Goal: Information Seeking & Learning: Find specific page/section

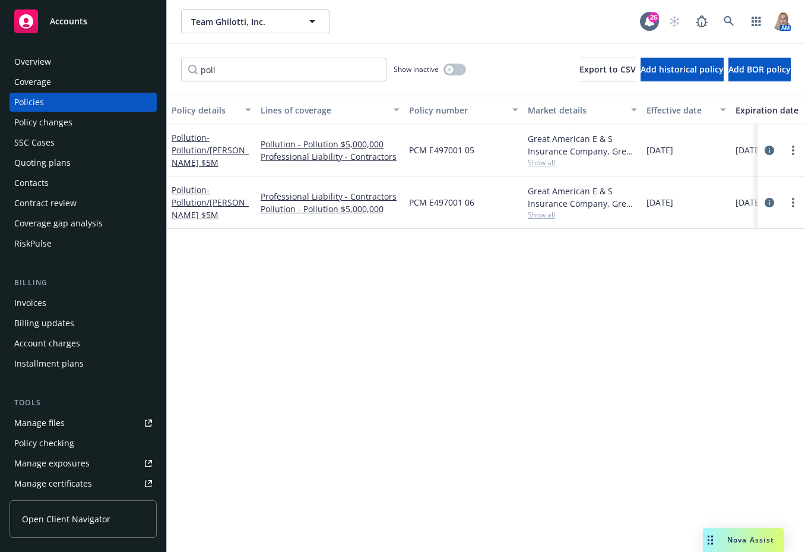
click at [300, 355] on div "Policy details Lines of coverage Policy number Market details Effective date Ex…" at bounding box center [486, 324] width 638 height 456
click at [734, 538] on span "Nova Assist" at bounding box center [750, 539] width 47 height 10
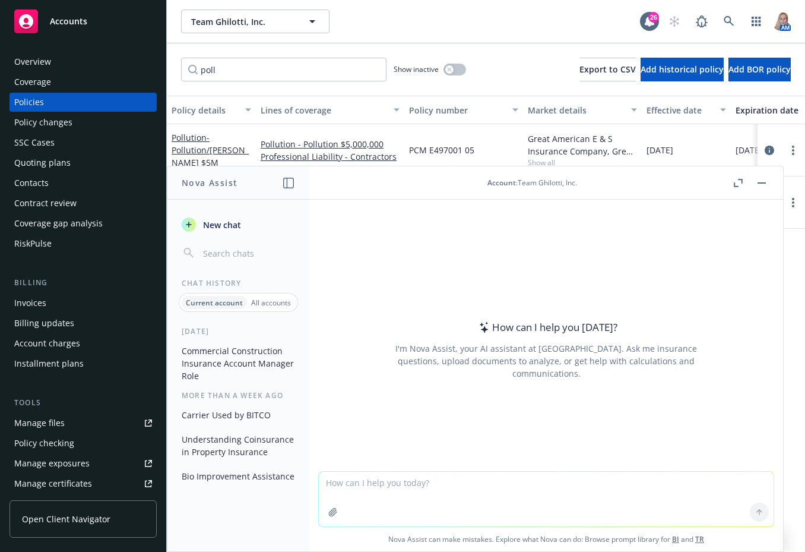
click at [488, 486] on textarea at bounding box center [546, 498] width 455 height 55
type textarea "Can you have business income on a property rental?"
click at [750, 508] on button at bounding box center [759, 511] width 19 height 19
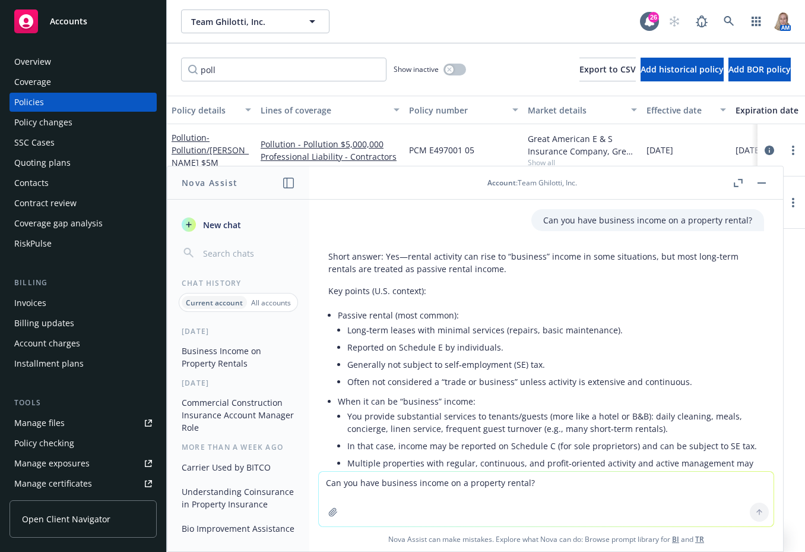
scroll to position [277, 0]
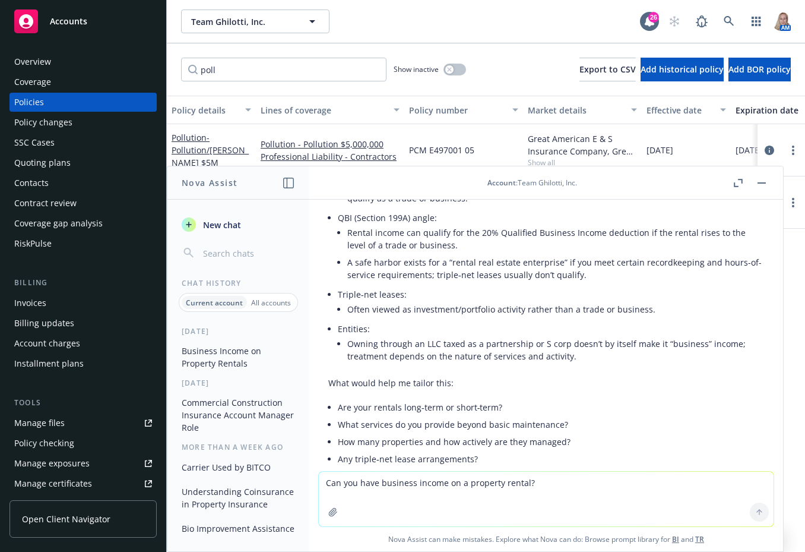
click at [26, 96] on div "Policies" at bounding box center [29, 102] width 30 height 19
click at [756, 182] on button "button" at bounding box center [762, 183] width 14 height 14
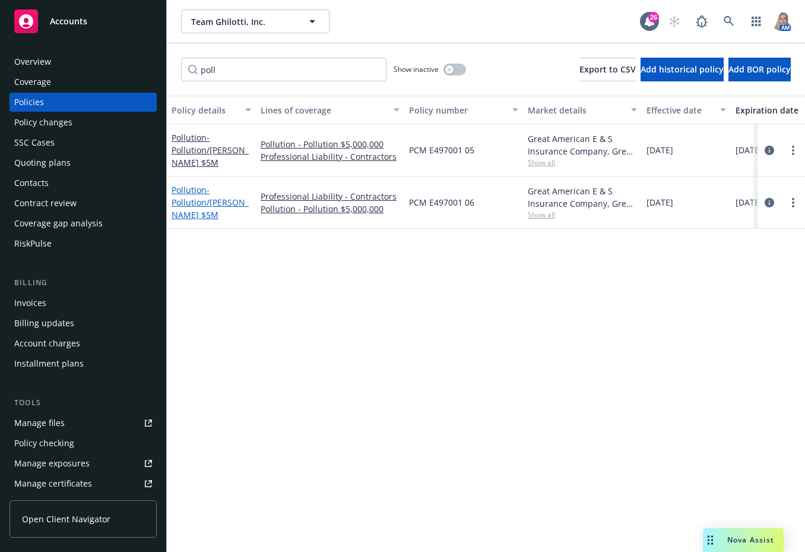
click at [189, 197] on span "- Pollution/[PERSON_NAME] $5M" at bounding box center [210, 202] width 77 height 36
